Goal: Check status: Check status

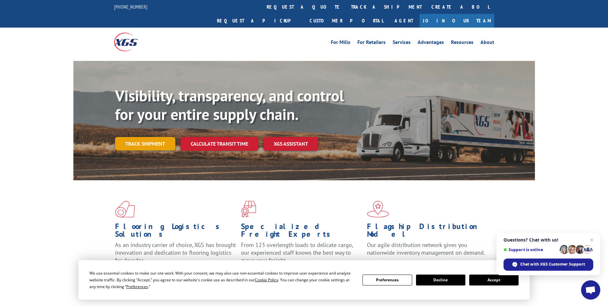
click at [157, 137] on link "Track shipment" at bounding box center [145, 143] width 60 height 13
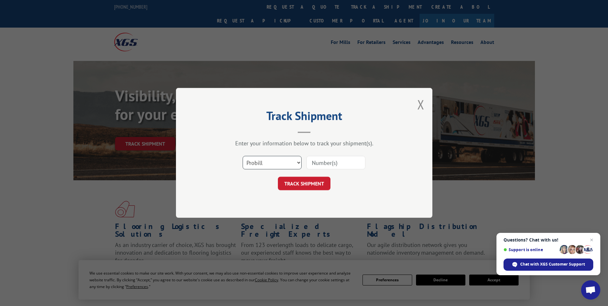
click at [297, 159] on select "Select category... Probill BOL PO" at bounding box center [272, 162] width 59 height 13
select select "bol"
click at [243, 156] on select "Select category... Probill BOL PO" at bounding box center [272, 162] width 59 height 13
click at [340, 163] on input at bounding box center [335, 162] width 59 height 13
paste input "6020719"
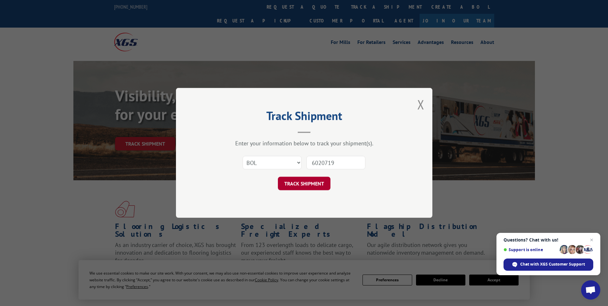
type input "6020719"
click at [323, 188] on button "TRACK SHIPMENT" at bounding box center [304, 183] width 53 height 13
